Goal: Information Seeking & Learning: Find specific fact

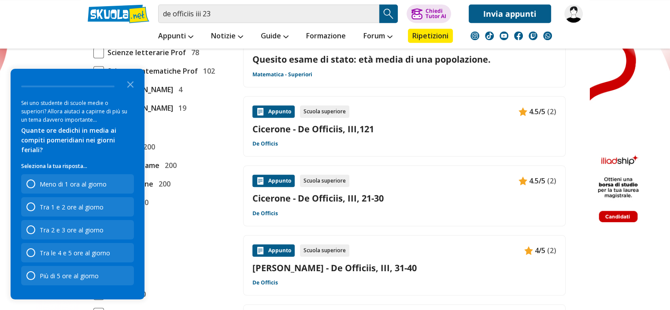
scroll to position [675, 0]
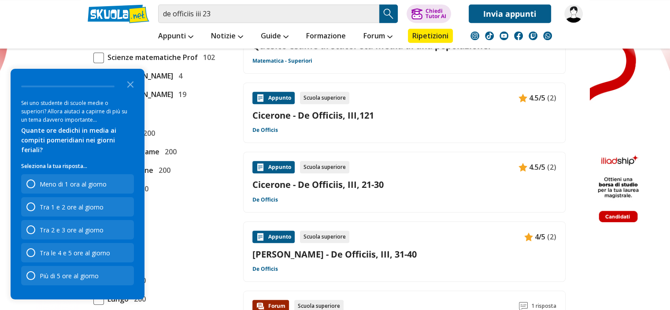
click at [305, 185] on div "Appunto Scuola superiore 4.5/5 (2) Cicerone - De Officiis, III, 21-30 De Officis" at bounding box center [404, 182] width 304 height 42
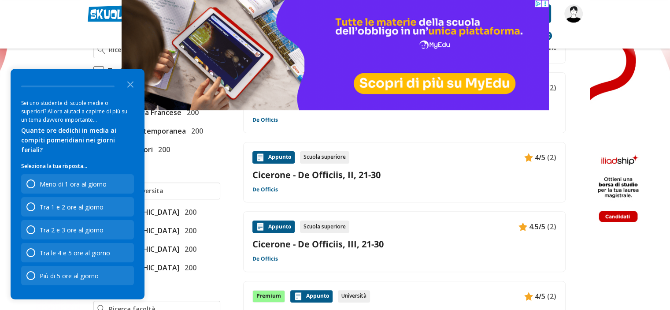
scroll to position [278, 0]
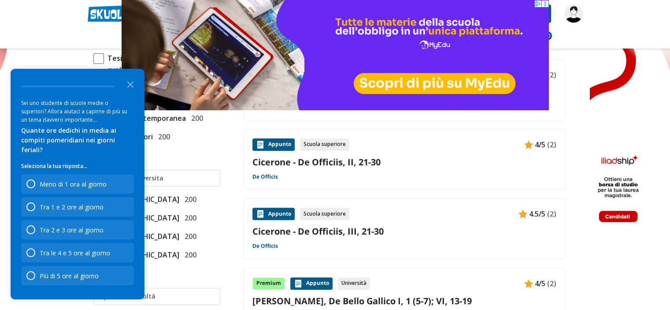
click at [308, 225] on link "Cicerone - De Officiis, III, 21-30" at bounding box center [404, 231] width 304 height 12
